Goal: Task Accomplishment & Management: Manage account settings

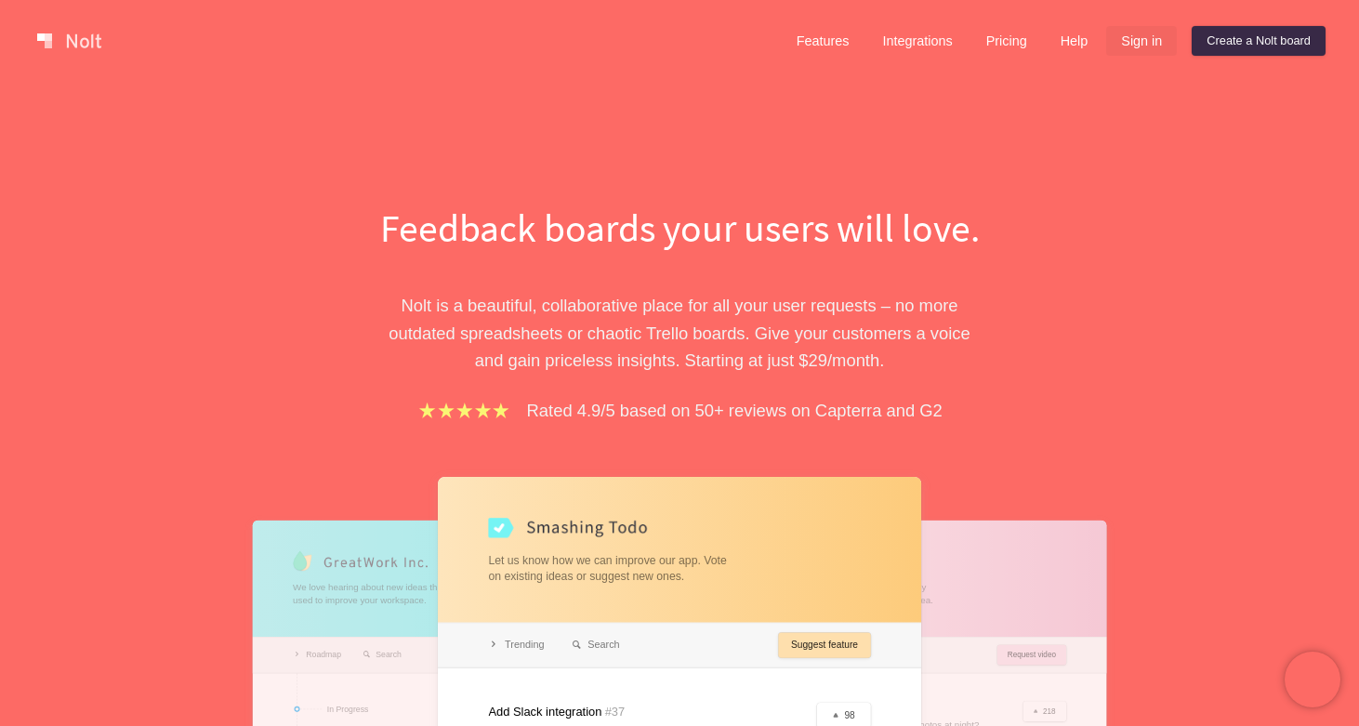
click at [1144, 42] on link "Sign in" at bounding box center [1141, 41] width 71 height 30
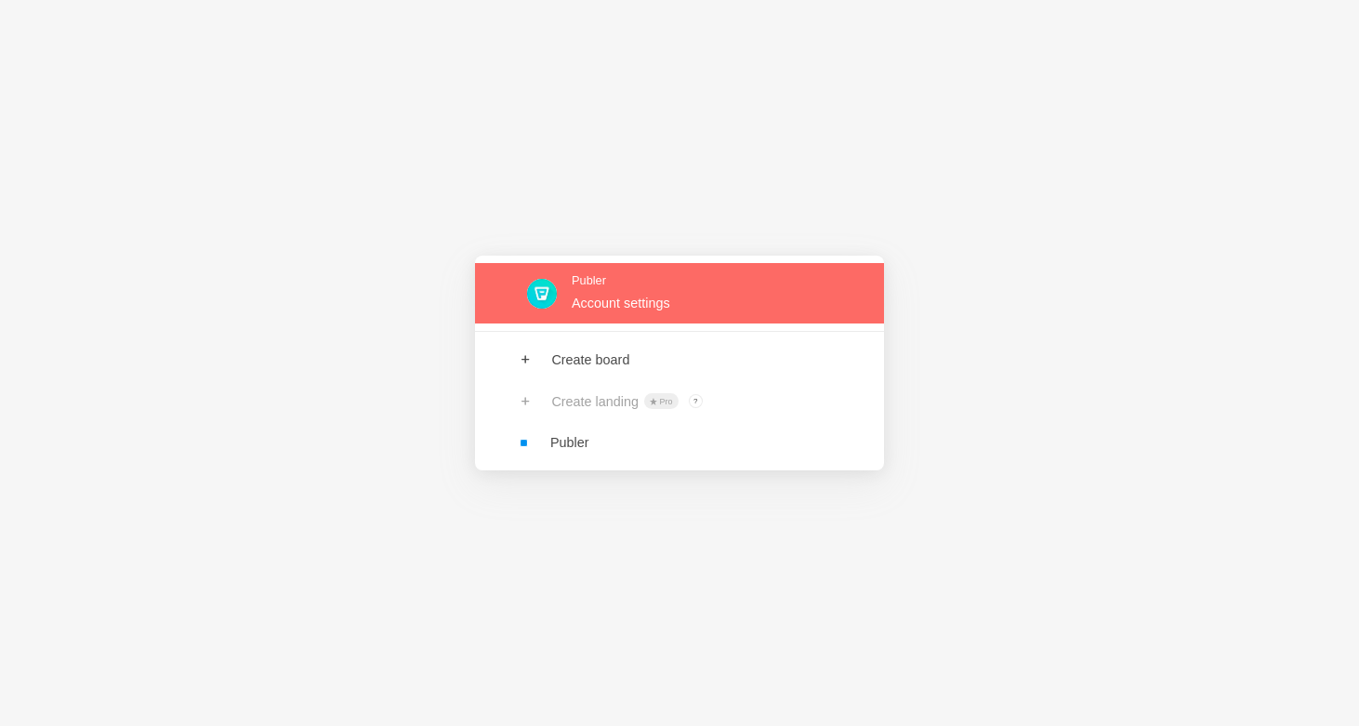
click at [812, 289] on link at bounding box center [679, 293] width 409 height 60
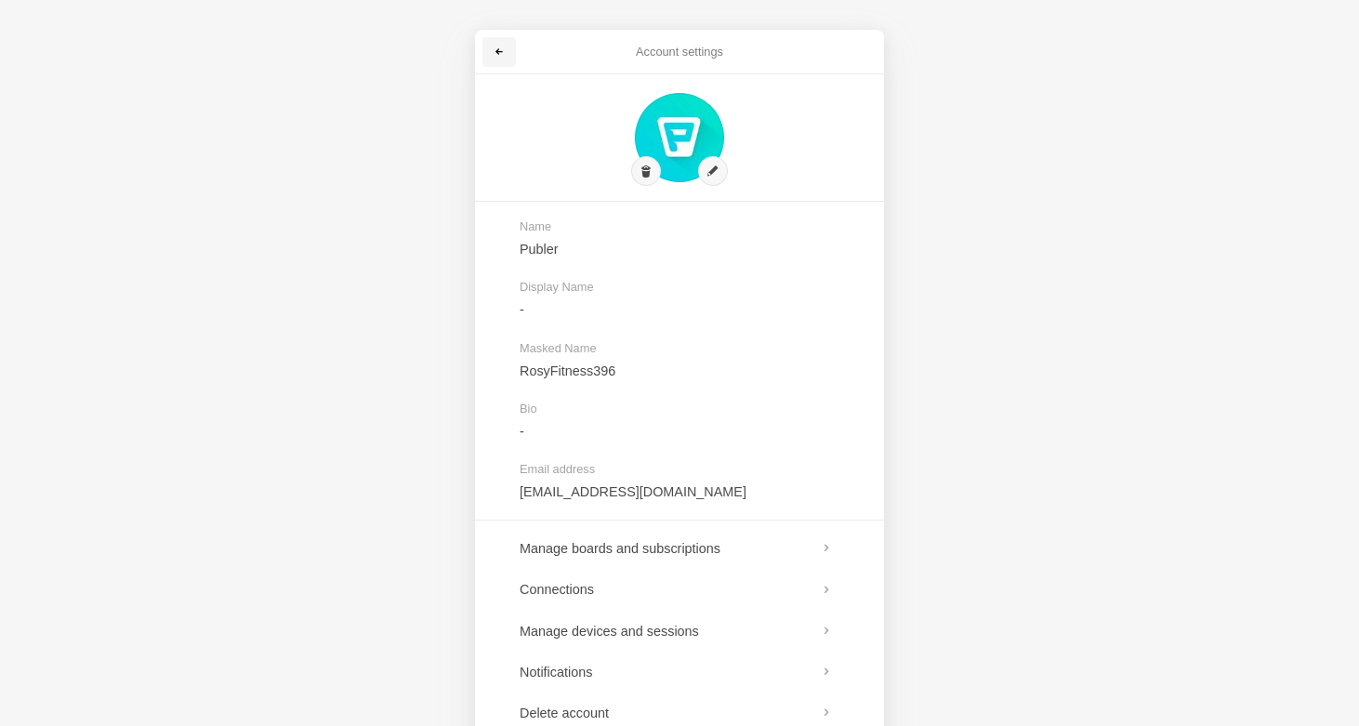
click at [497, 51] on span at bounding box center [499, 51] width 11 height 11
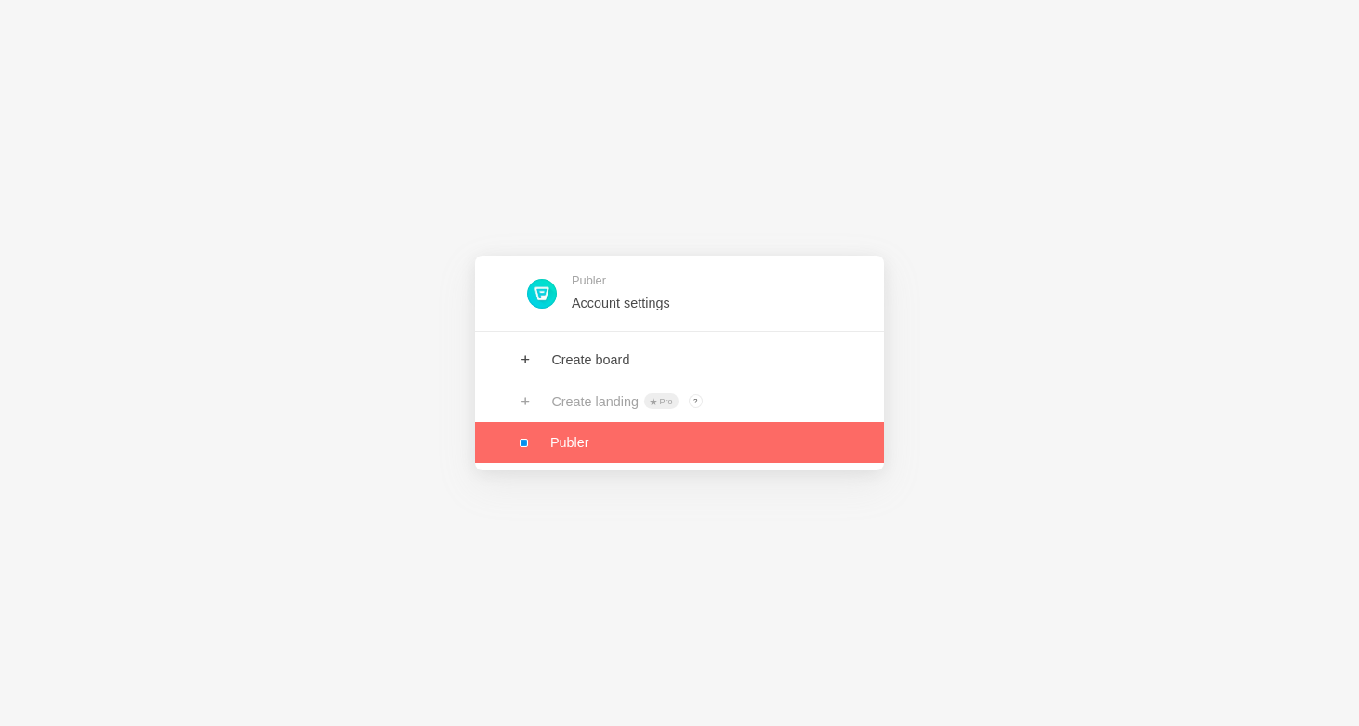
click at [595, 449] on link at bounding box center [679, 442] width 409 height 41
